Goal: Task Accomplishment & Management: Use online tool/utility

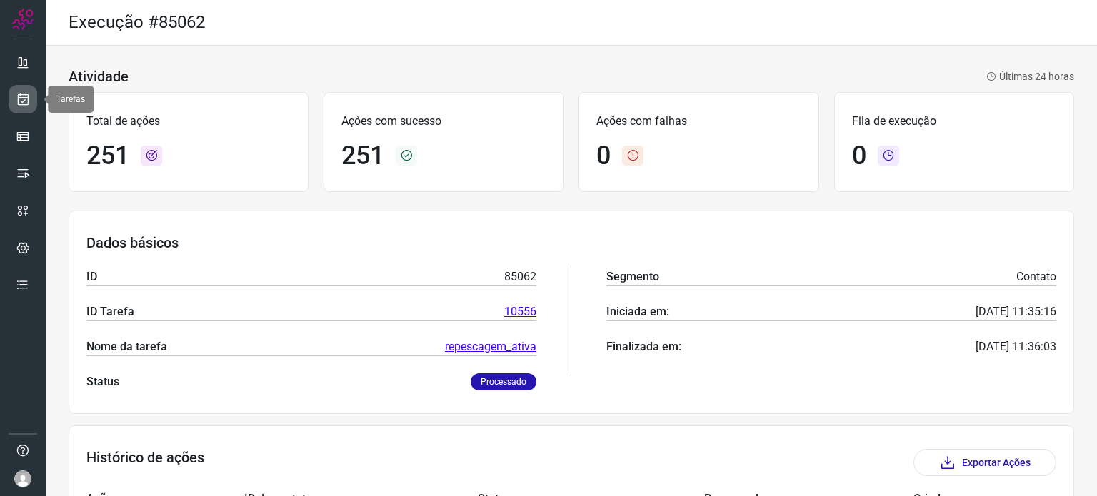
click at [21, 95] on icon at bounding box center [23, 99] width 15 height 14
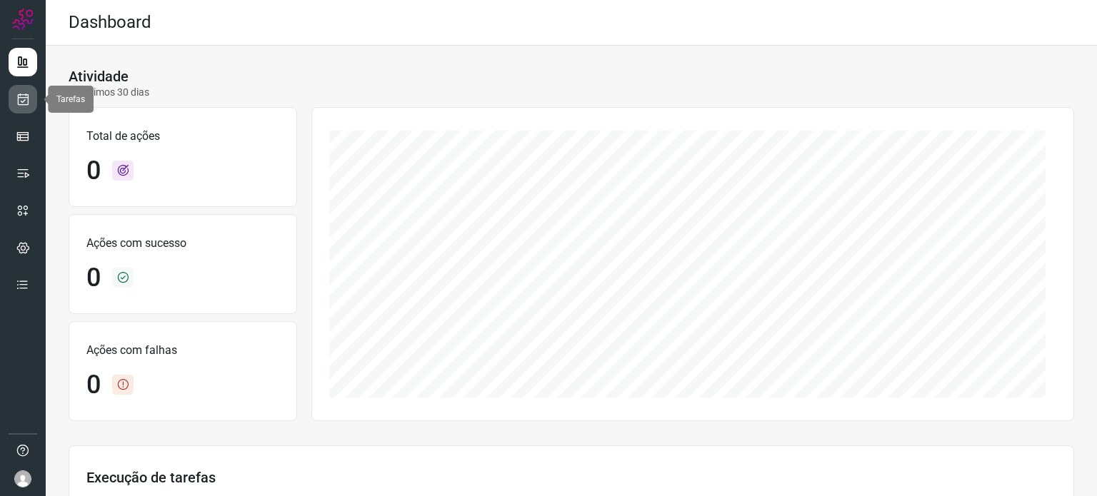
click at [31, 105] on link at bounding box center [23, 99] width 29 height 29
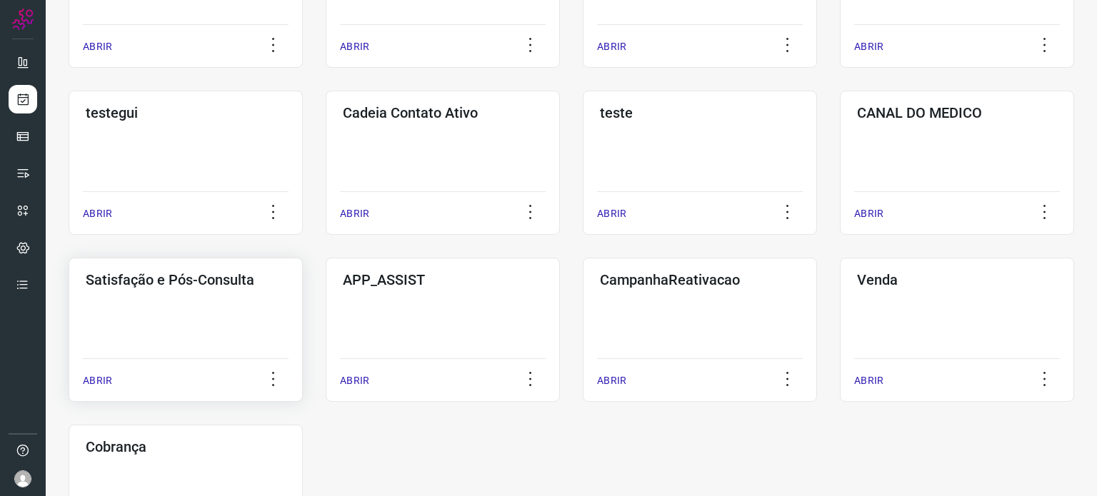
click at [221, 304] on div "Satisfação e Pós-Consulta ABRIR" at bounding box center [186, 330] width 234 height 144
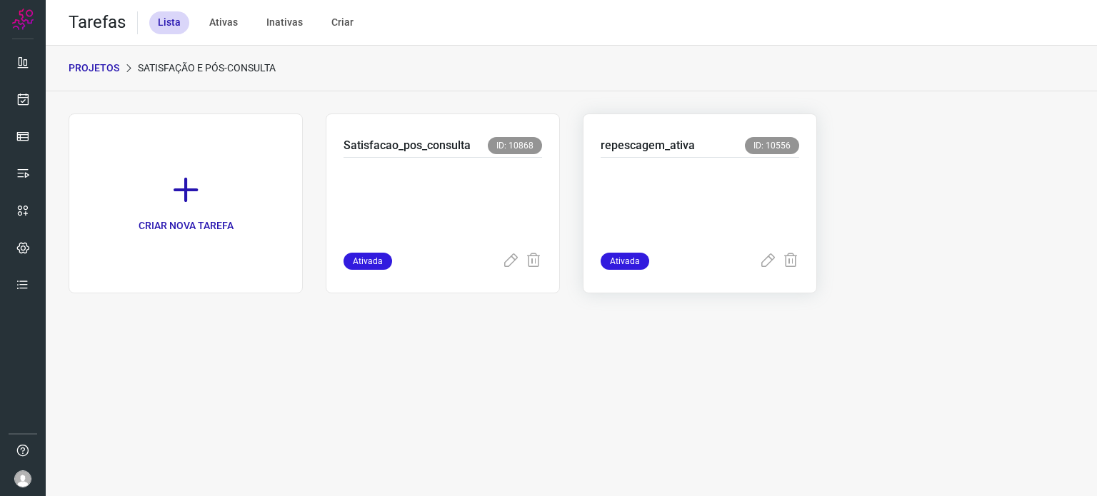
click at [653, 179] on p at bounding box center [700, 201] width 199 height 71
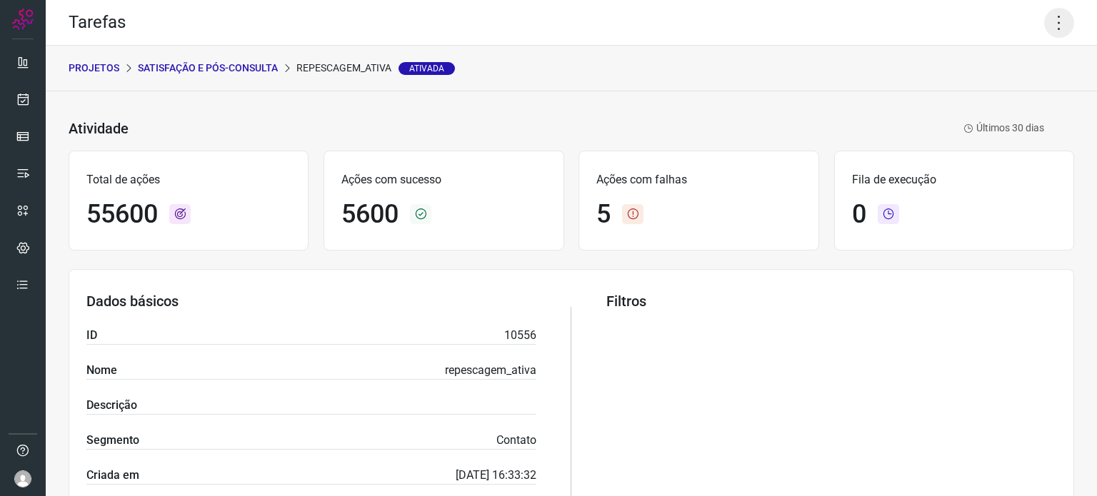
click at [1048, 19] on icon at bounding box center [1059, 23] width 30 height 30
click at [977, 104] on li "Executar" at bounding box center [998, 93] width 130 height 23
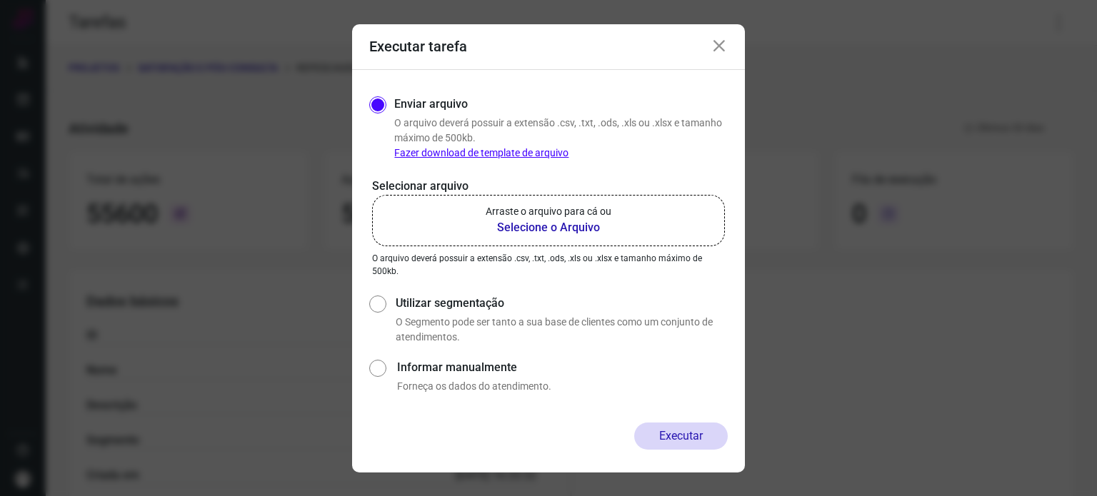
click at [562, 211] on p "Arraste o arquivo para cá ou" at bounding box center [549, 211] width 126 height 15
click at [0, 0] on input "Arraste o arquivo para cá ou Selecione o Arquivo" at bounding box center [0, 0] width 0 height 0
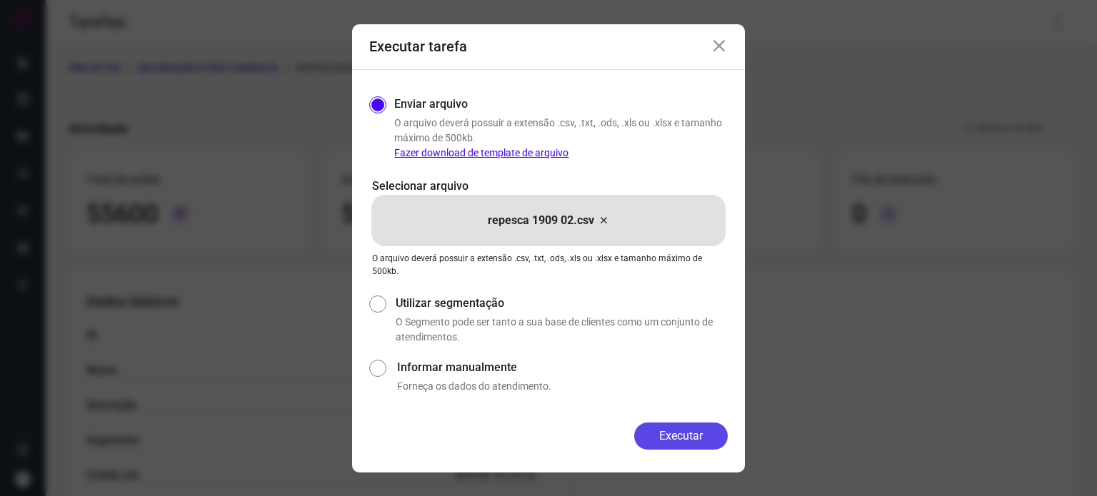
click at [664, 431] on button "Executar" at bounding box center [681, 436] width 94 height 27
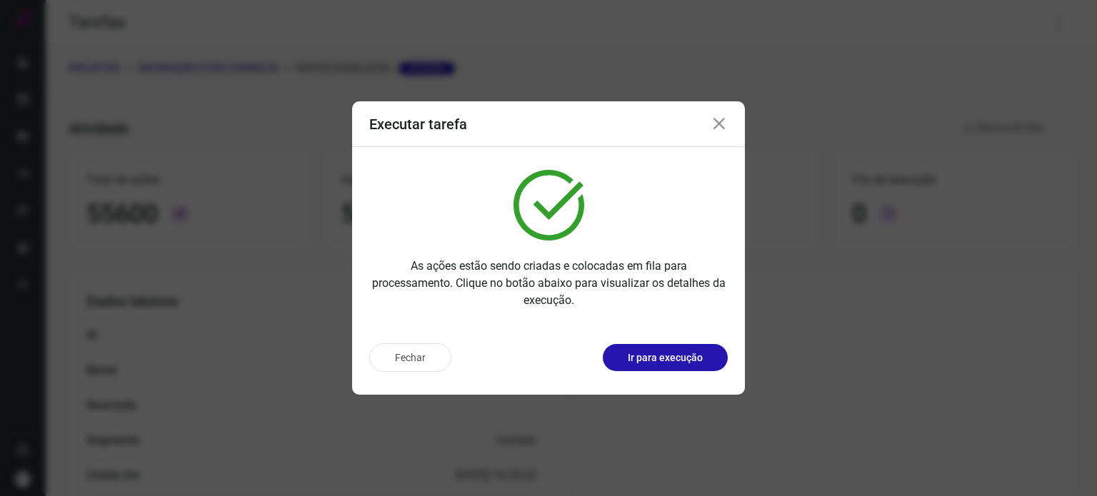
click at [686, 361] on p "Ir para execução" at bounding box center [665, 358] width 75 height 15
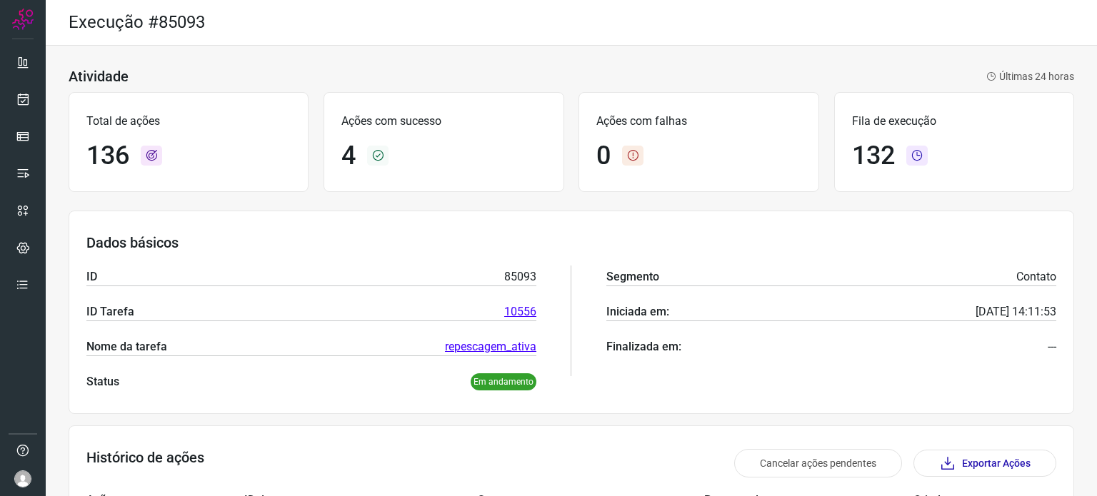
click at [514, 13] on div "Execução #85093" at bounding box center [571, 23] width 1051 height 46
